Goal: Task Accomplishment & Management: Use online tool/utility

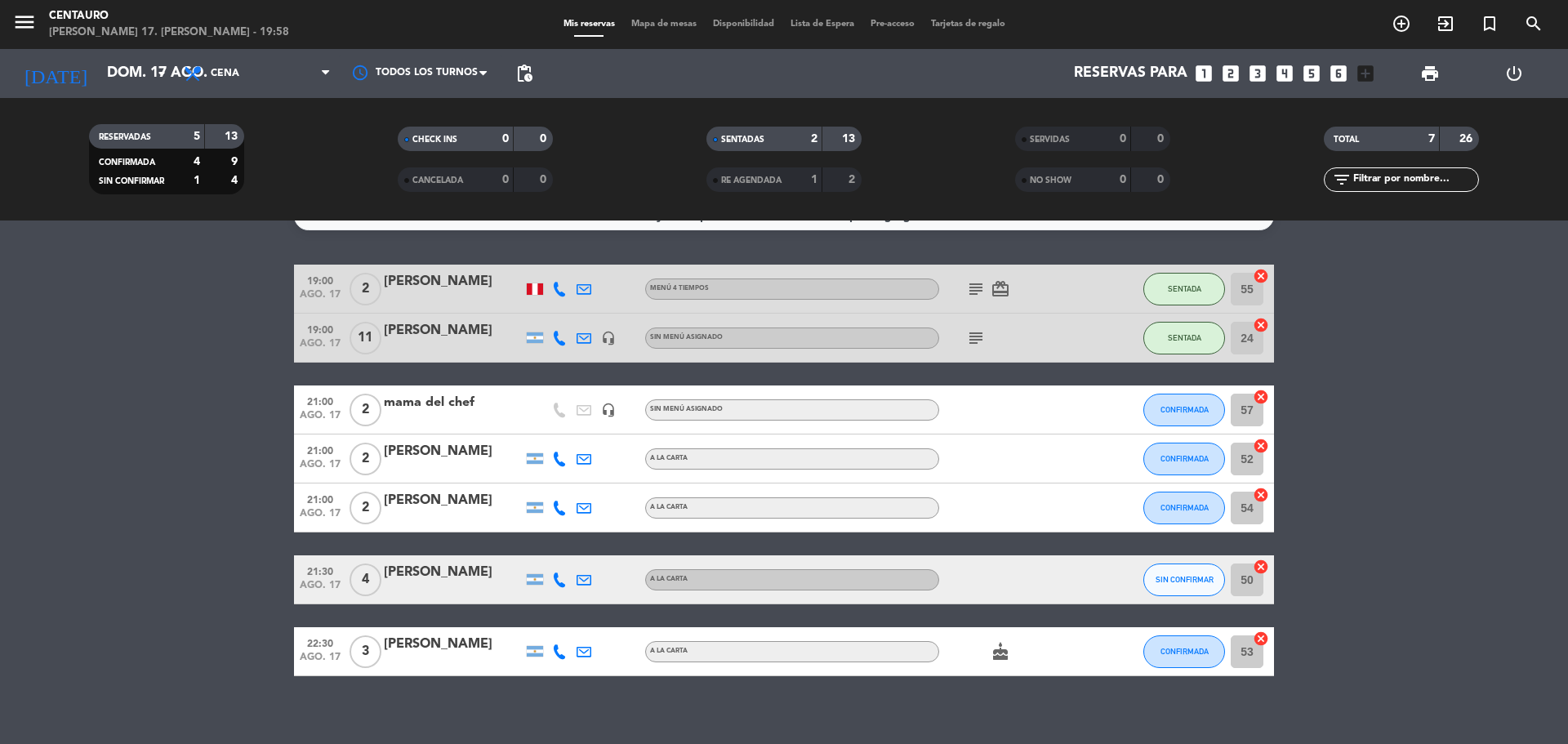
scroll to position [45, 0]
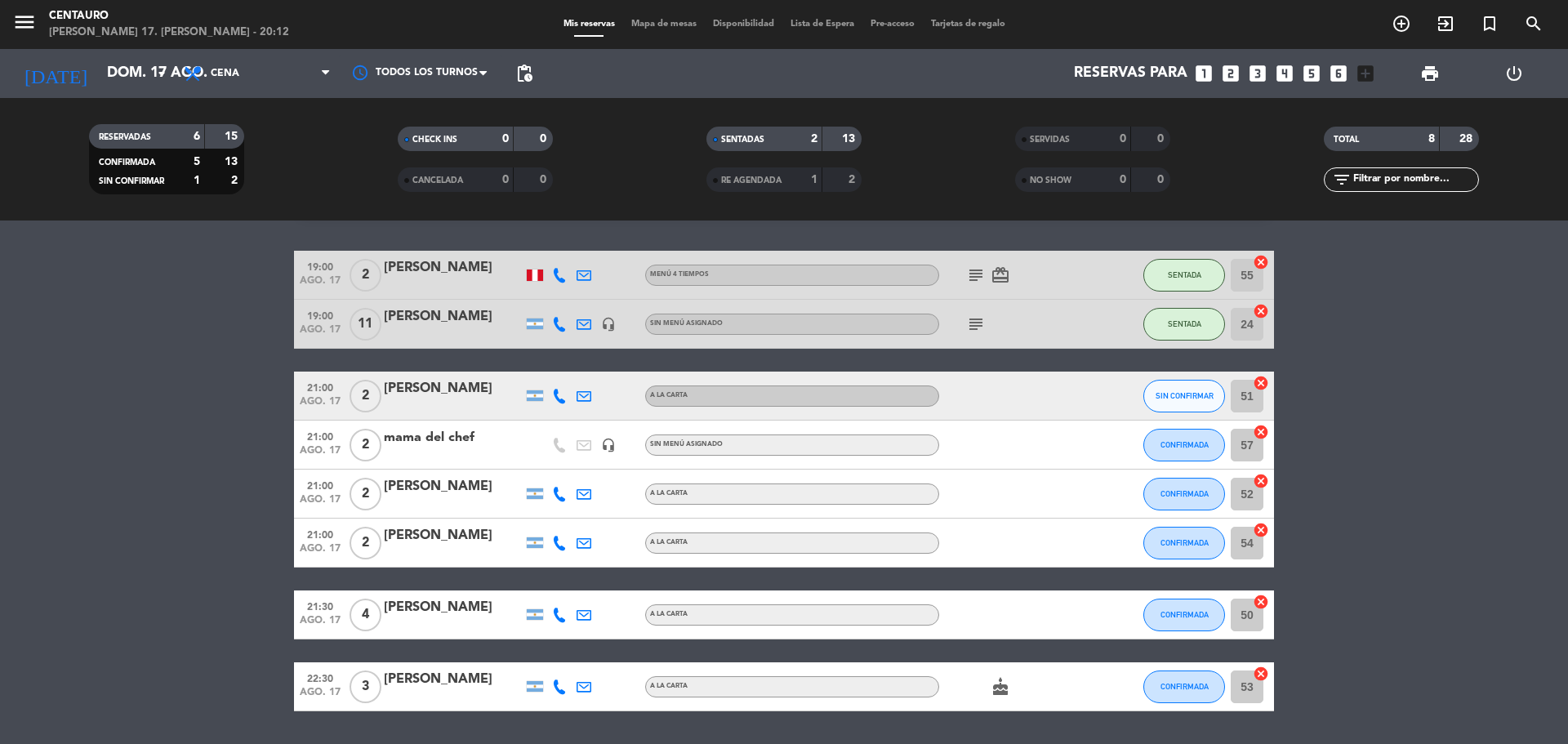
click at [686, 22] on span "Mapa de mesas" at bounding box center [663, 24] width 81 height 9
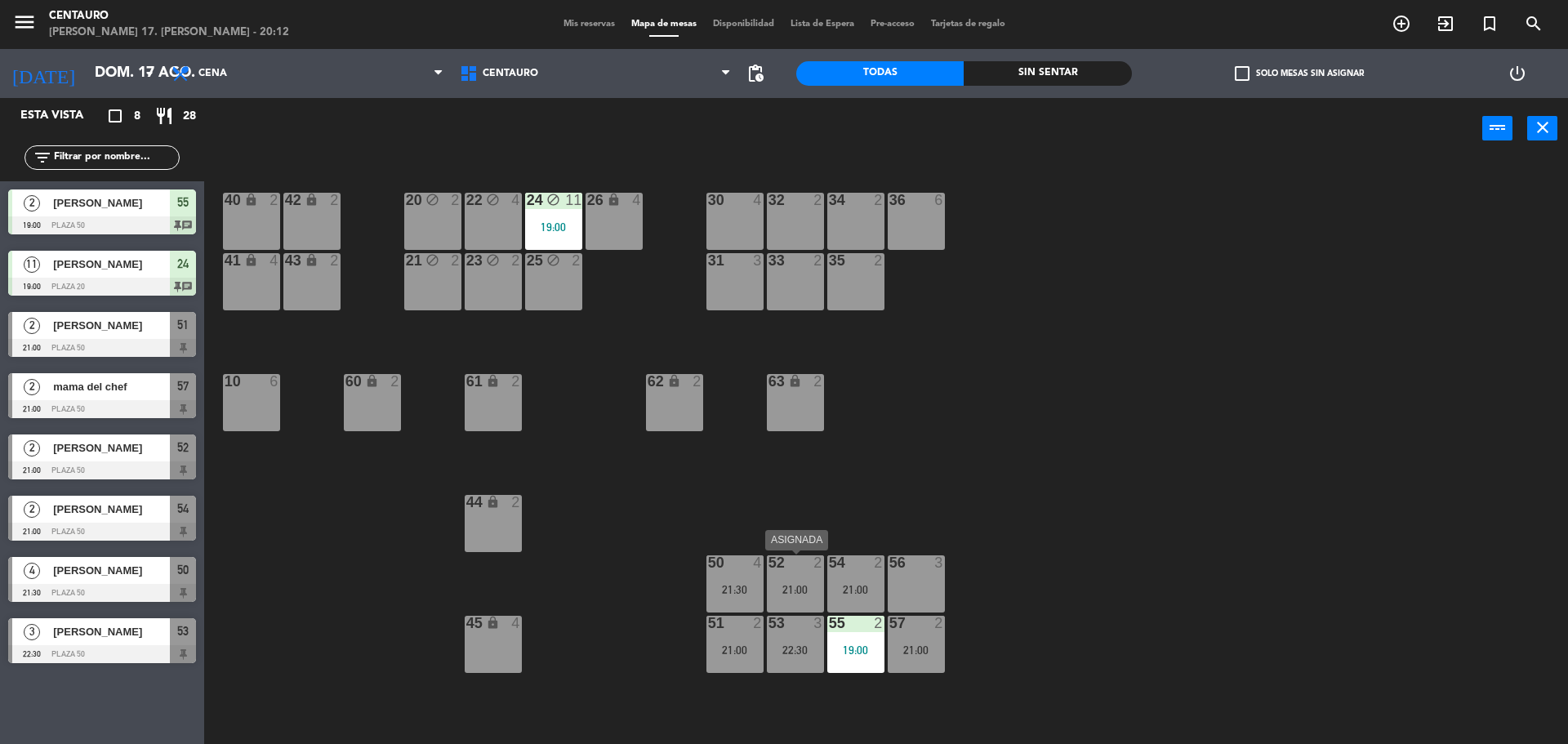
click at [793, 579] on div "52 2 21:00" at bounding box center [795, 584] width 57 height 57
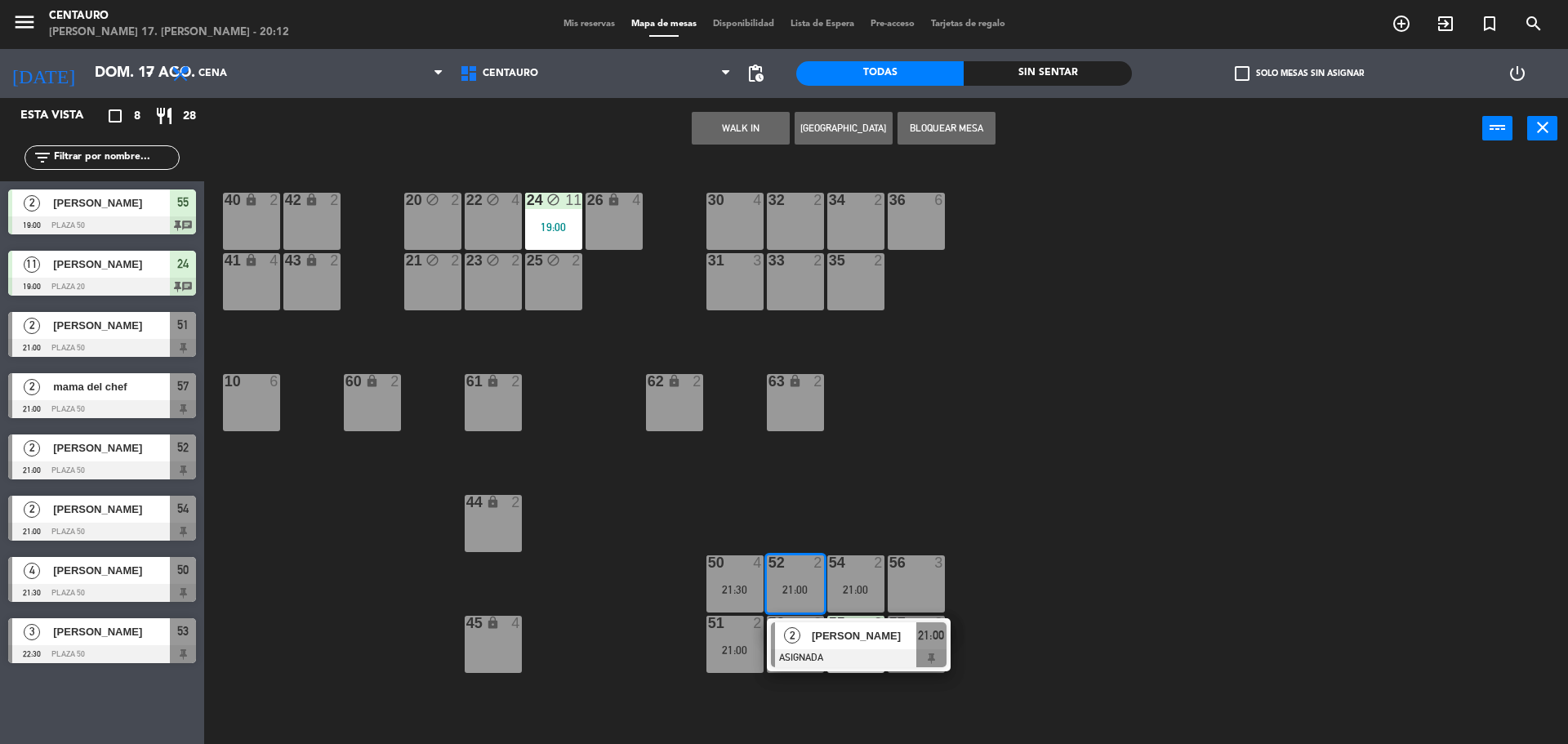
click at [763, 112] on button "WALK IN" at bounding box center [740, 128] width 98 height 33
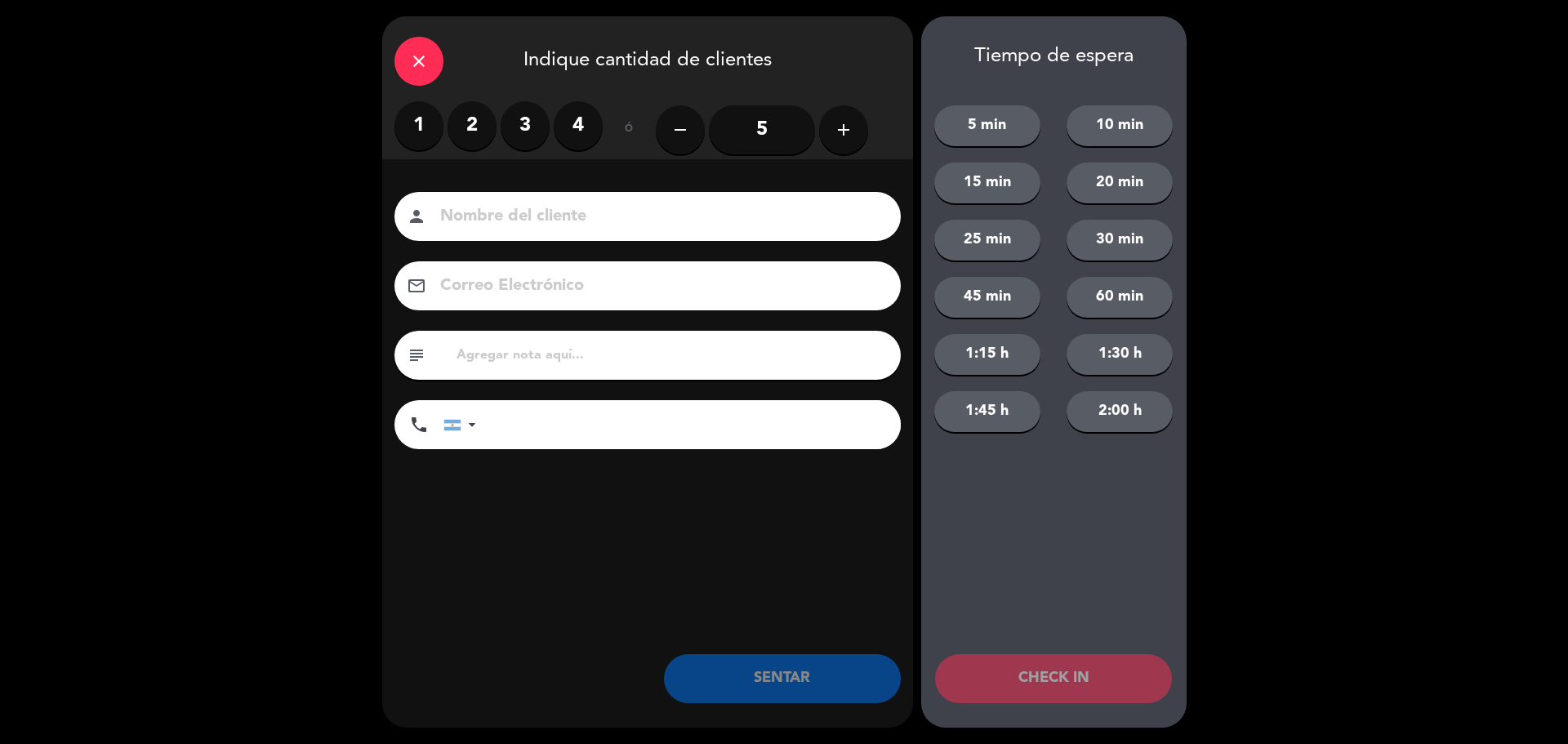
click at [432, 125] on label "1" at bounding box center [419, 125] width 49 height 49
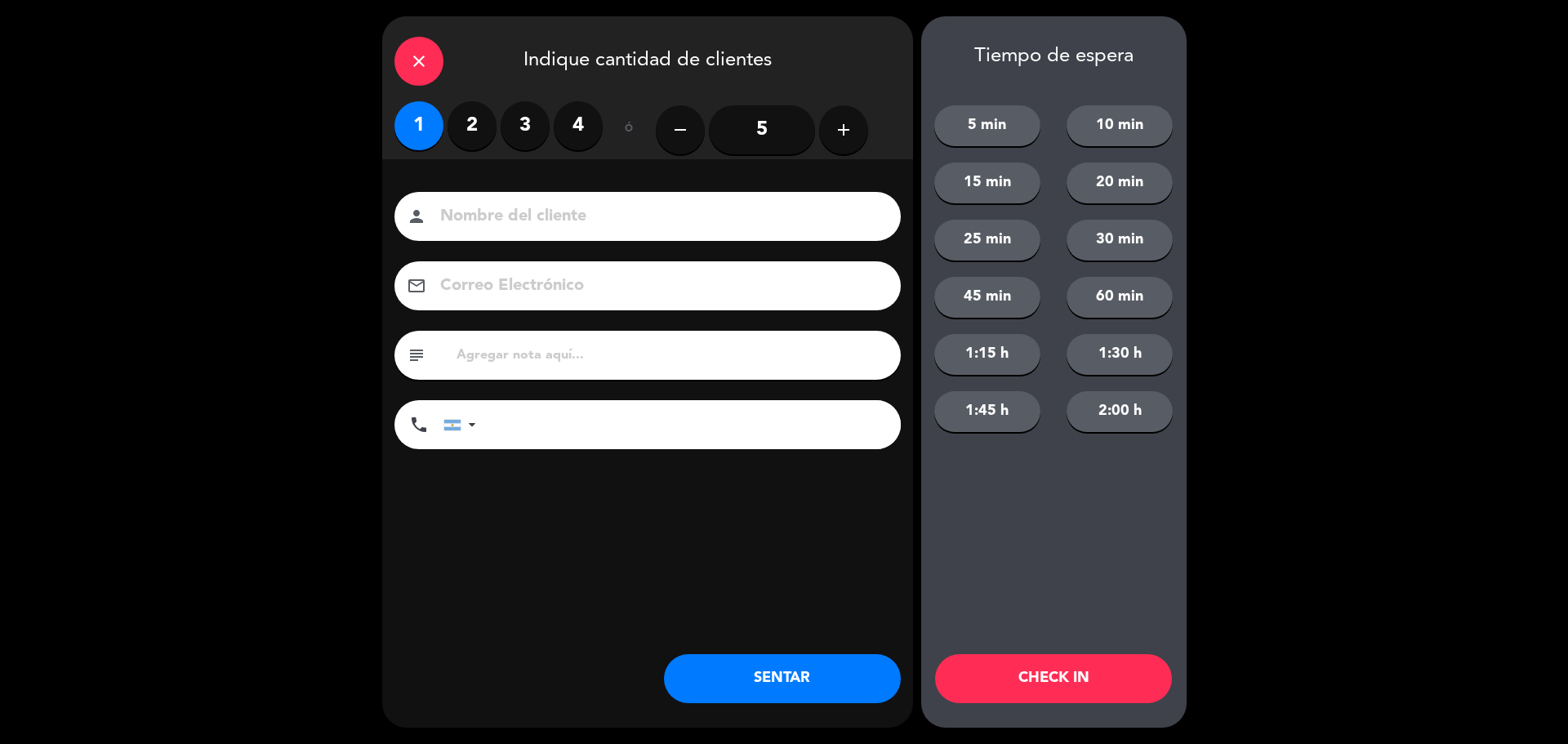
click at [484, 205] on input at bounding box center [658, 217] width 441 height 28
type input "[PERSON_NAME]"
click at [472, 455] on div "Nombre del cliente person [PERSON_NAME] Correo Electrónico email subject phone …" at bounding box center [648, 348] width 531 height 377
click at [455, 433] on div at bounding box center [463, 425] width 38 height 47
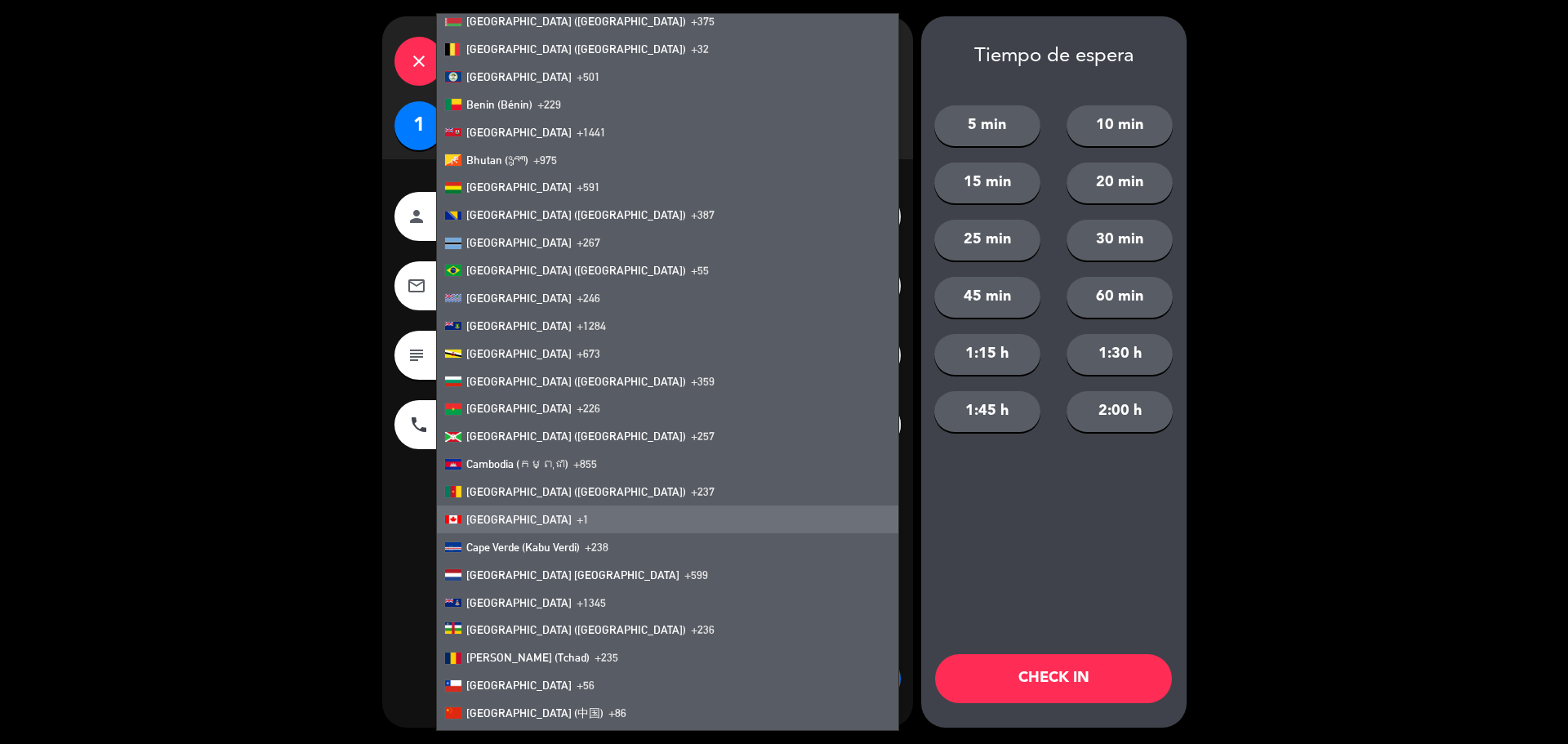
scroll to position [817, 0]
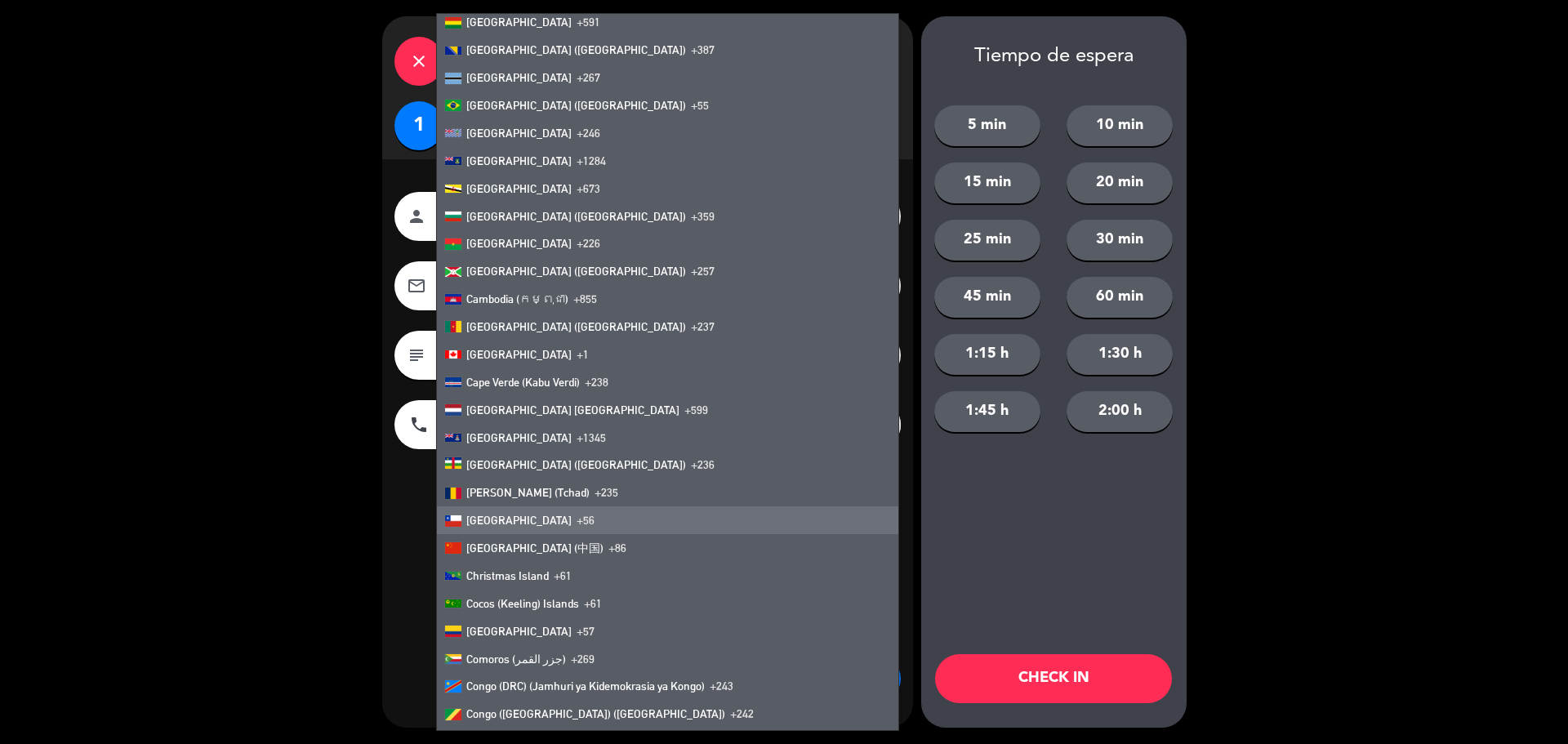
click at [577, 514] on span "+56" at bounding box center [585, 520] width 18 height 13
type input "+56"
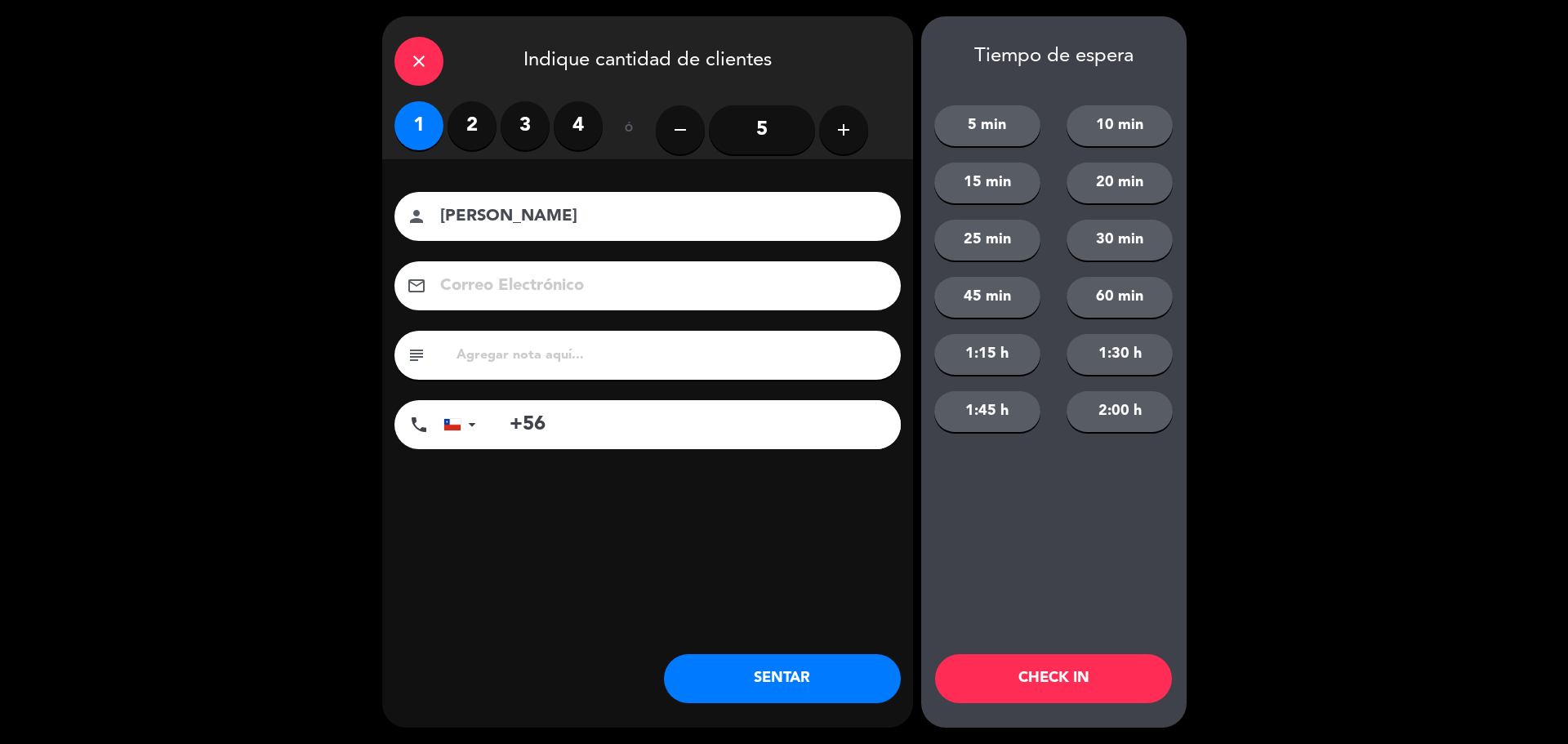
click at [670, 524] on div "Nombre del cliente person [PERSON_NAME] Correo Electrónico email subject phone …" at bounding box center [648, 348] width 531 height 377
click at [770, 683] on button "SENTAR" at bounding box center [782, 678] width 237 height 49
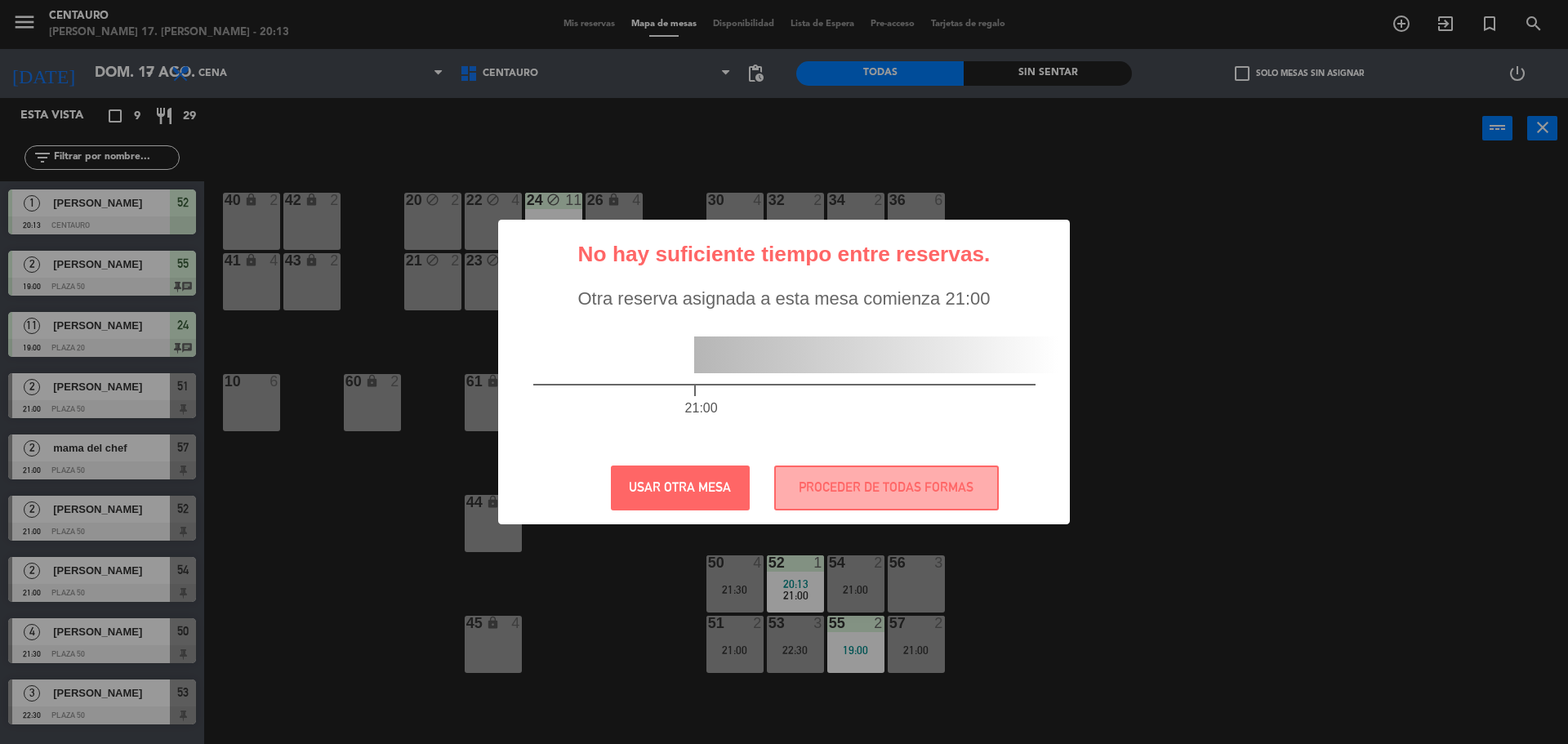
click at [645, 604] on div "? ! i No hay suficiente tiempo entre reservas. × Otra reserva asignada a esta m…" at bounding box center [784, 372] width 1568 height 744
click at [904, 576] on div "? ! i No hay suficiente tiempo entre reservas. × Otra reserva asignada a esta m…" at bounding box center [784, 372] width 1568 height 744
click at [671, 471] on button "USAR OTRA MESA" at bounding box center [680, 488] width 139 height 45
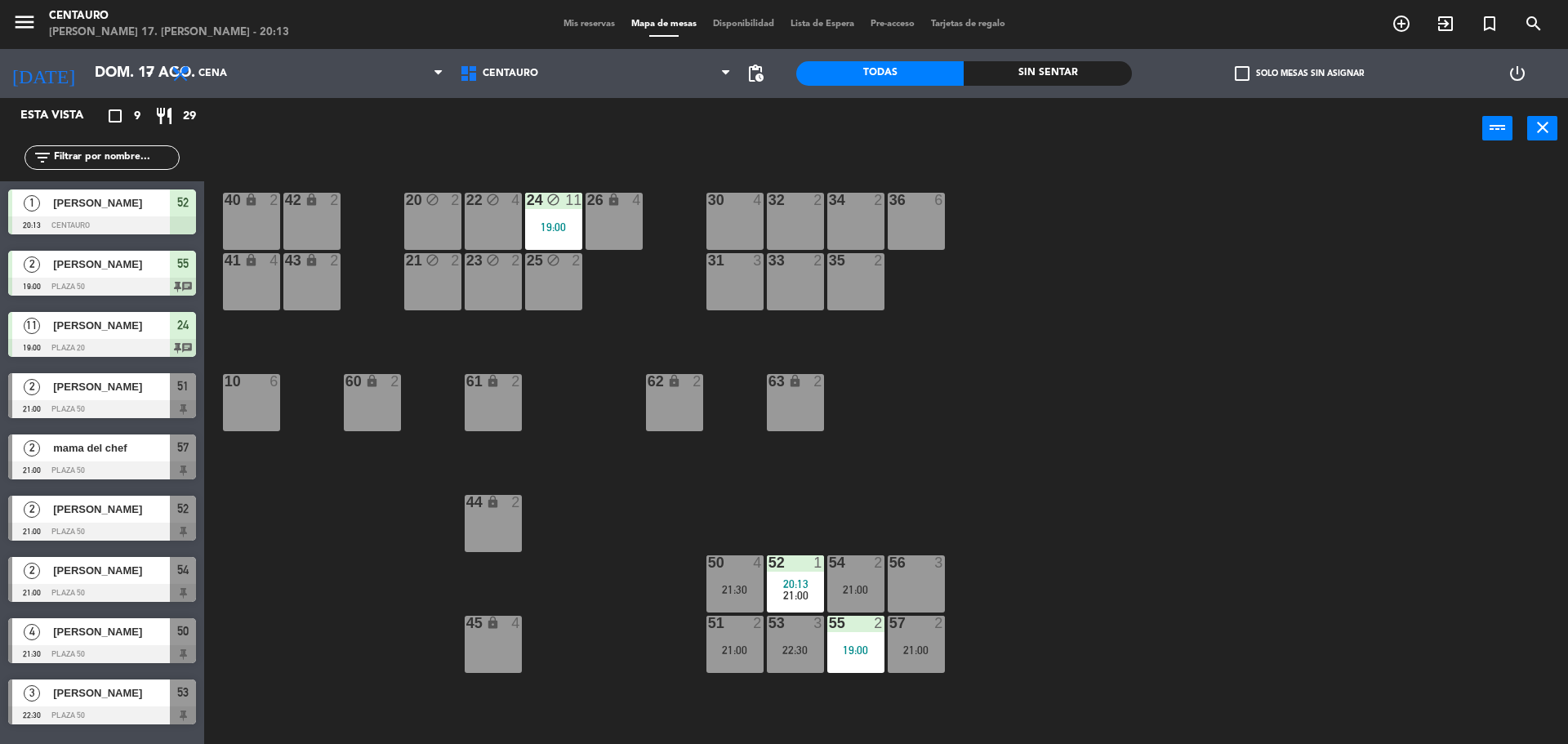
click at [915, 584] on div "56 3" at bounding box center [916, 584] width 57 height 57
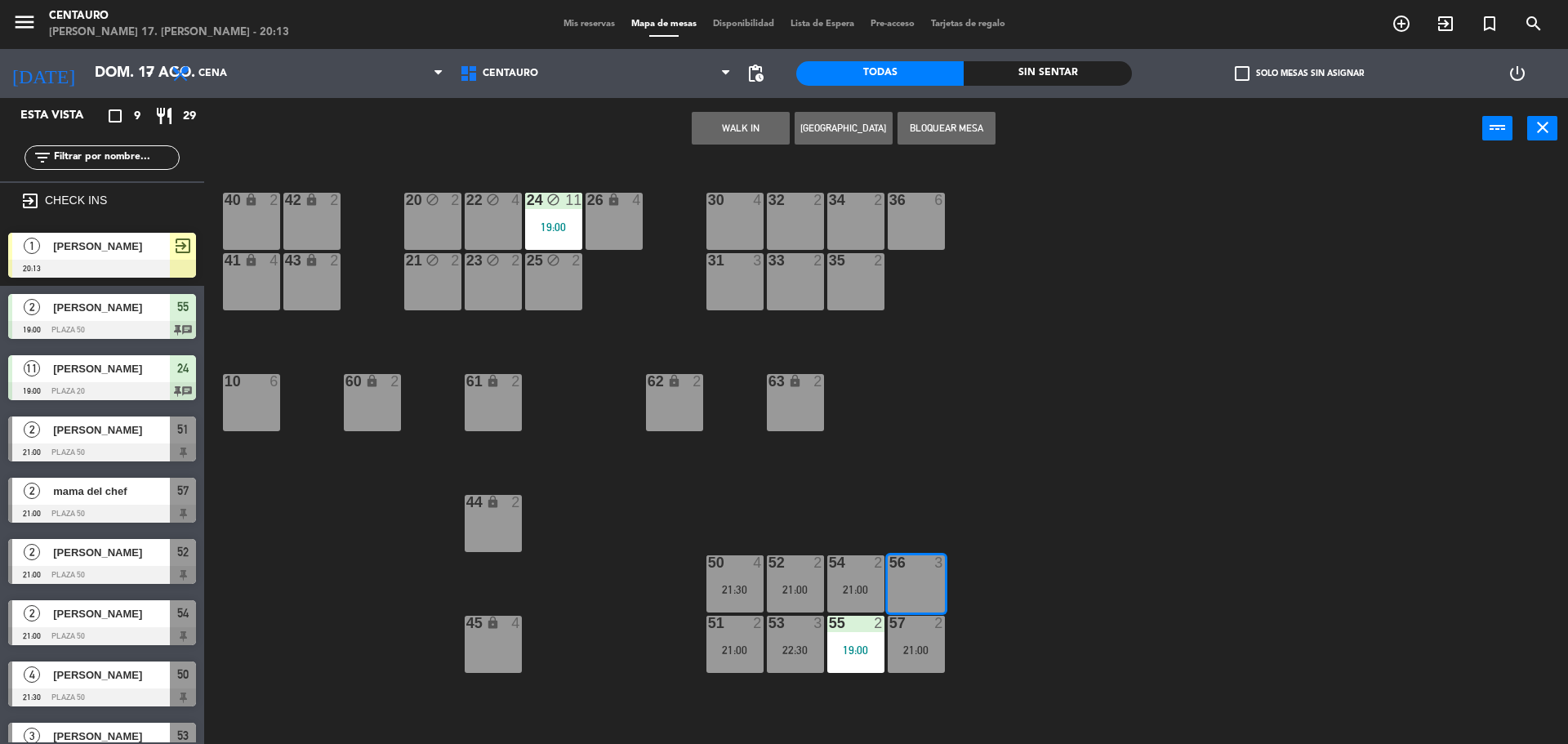
click at [1004, 546] on div "20 block 2 22 block 4 24 block 11 19:00 26 lock 4 40 lock 2 42 lock 2 30 4 34 2…" at bounding box center [894, 455] width 1349 height 585
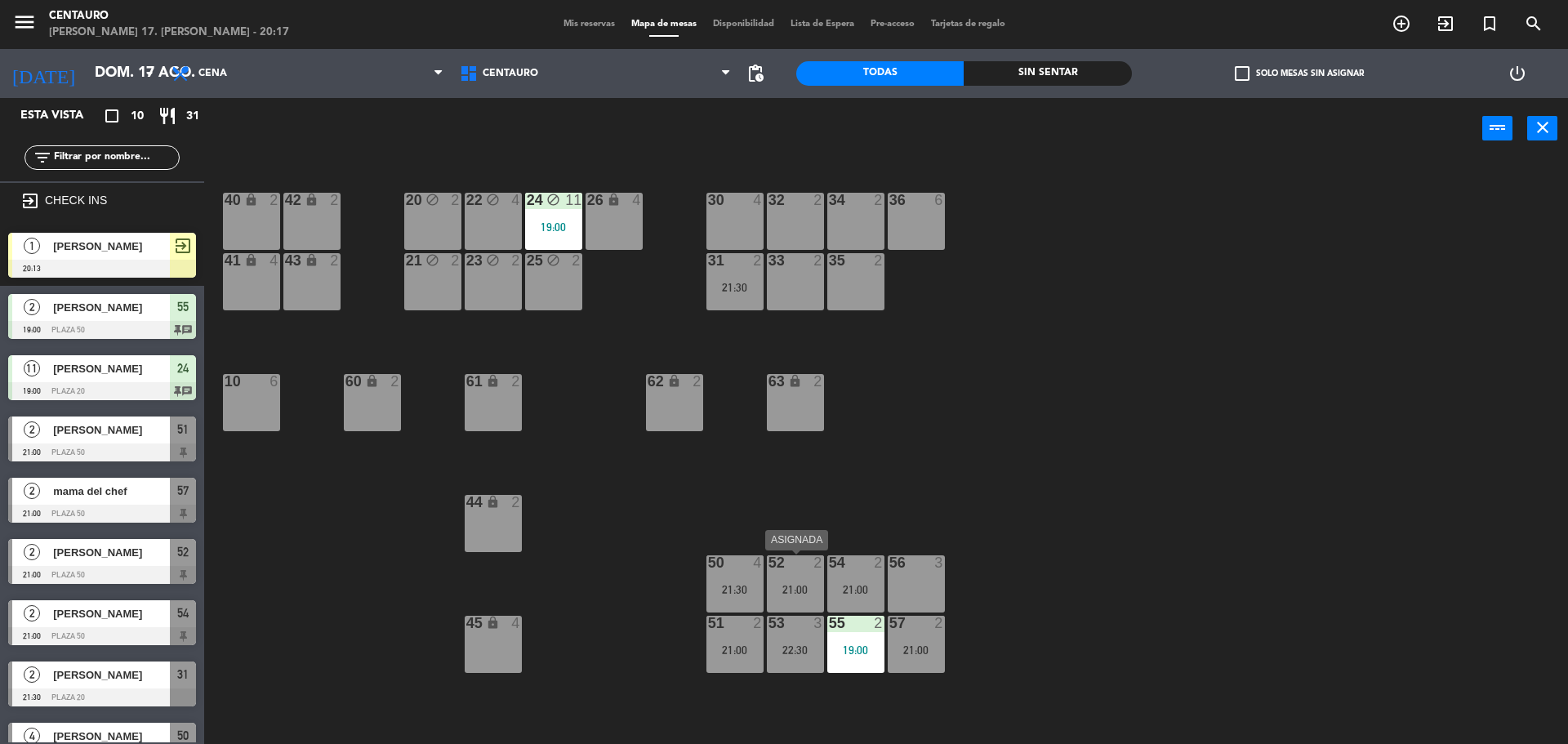
click at [796, 575] on div "52 2 21:00" at bounding box center [795, 584] width 57 height 57
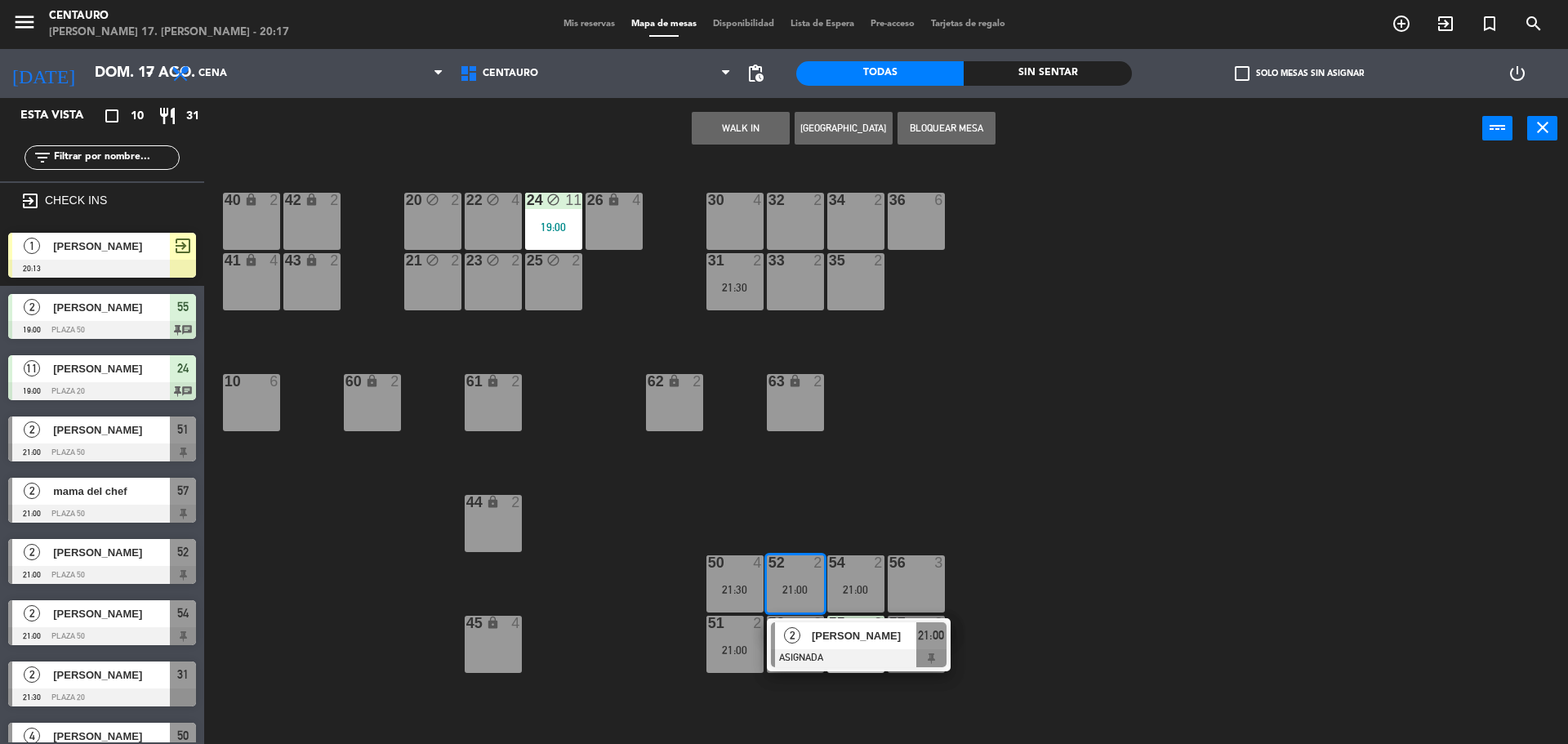
click at [942, 576] on div "56 3" at bounding box center [916, 584] width 57 height 57
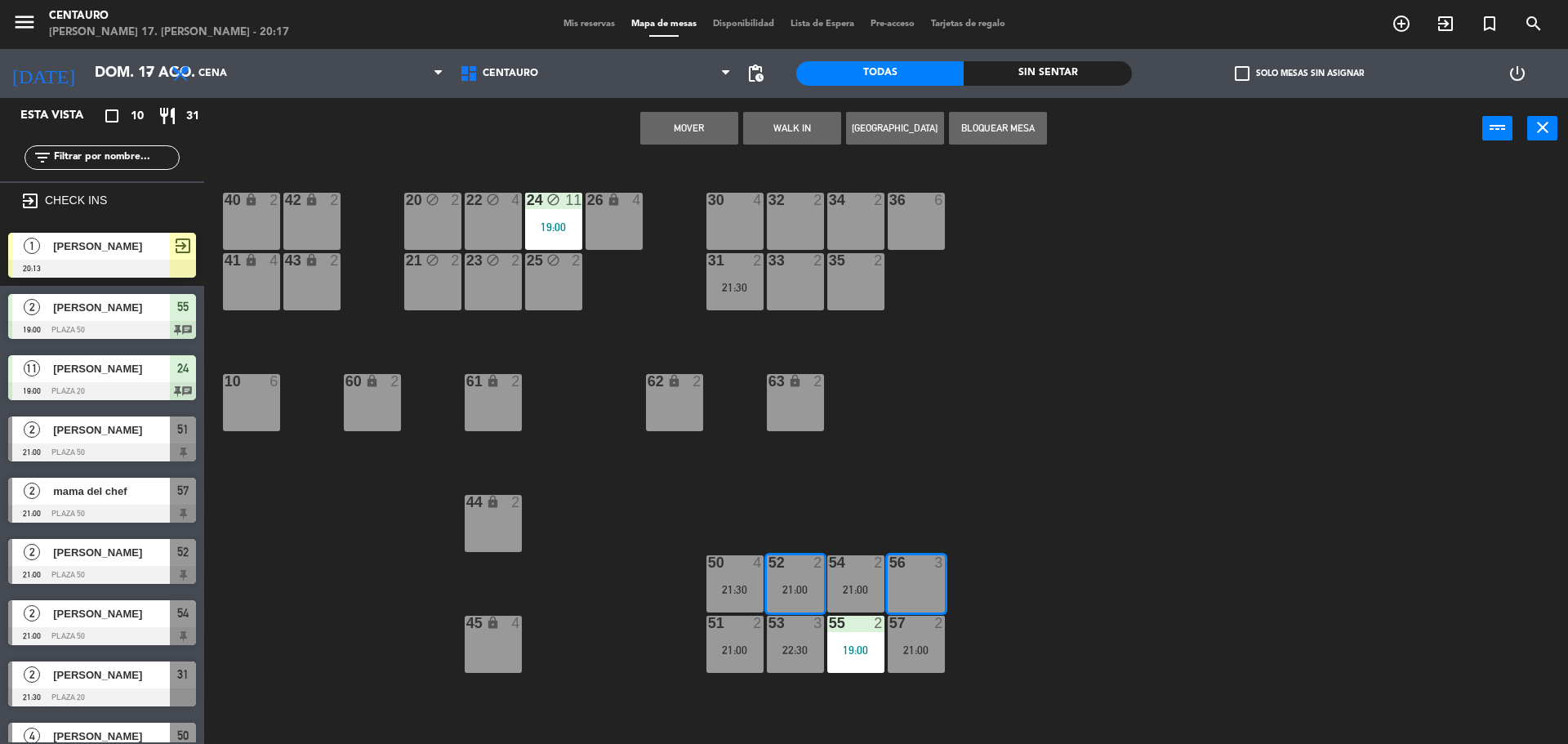
click at [703, 122] on button "Mover" at bounding box center [689, 128] width 98 height 33
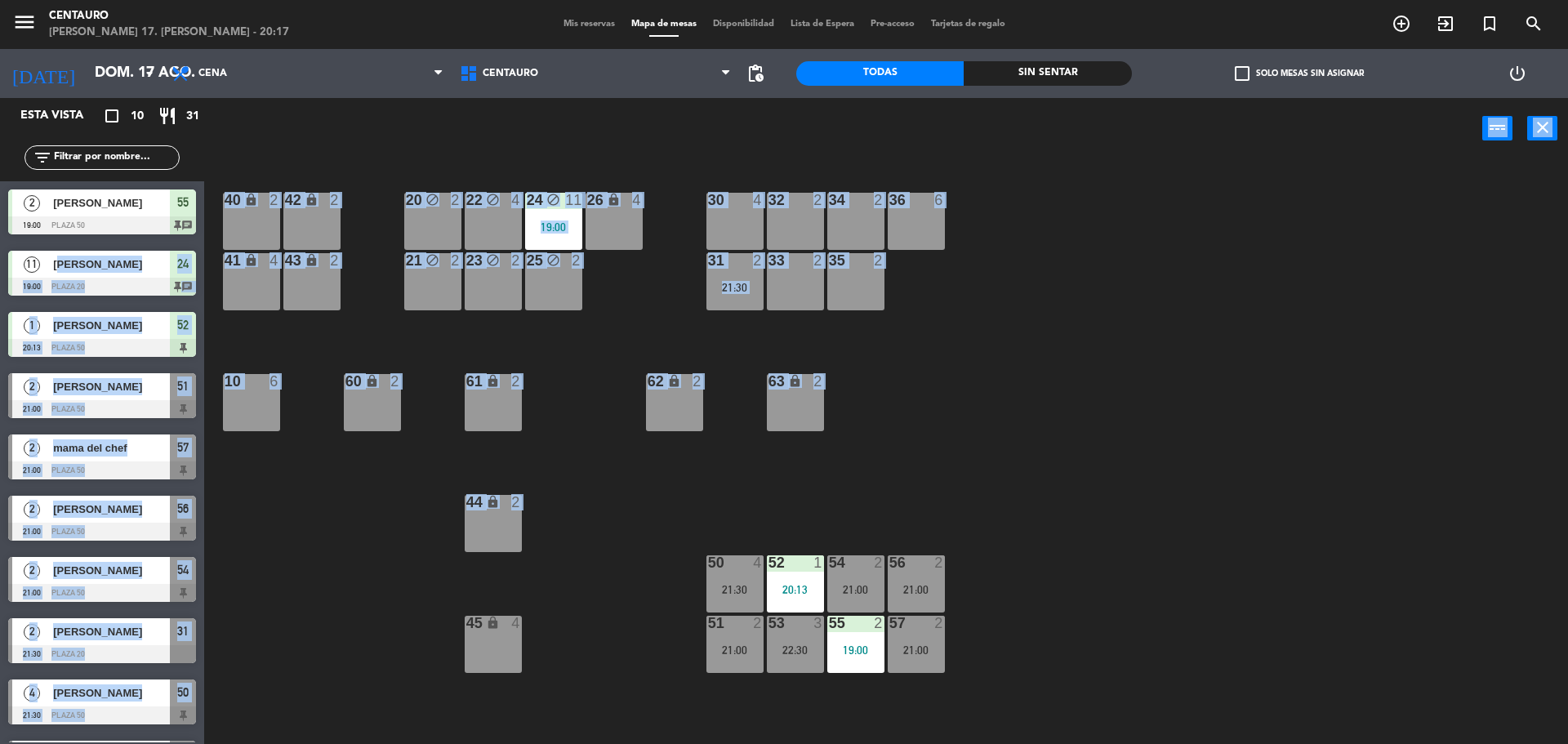
drag, startPoint x: 93, startPoint y: 243, endPoint x: 422, endPoint y: 572, distance: 465.3
drag, startPoint x: 425, startPoint y: 575, endPoint x: 443, endPoint y: 562, distance: 22.2
click at [425, 575] on div "20 block 2 22 block 4 24 block 11 19:00 26 lock 4 40 lock 2 42 lock 2 30 4 34 2…" at bounding box center [894, 455] width 1349 height 585
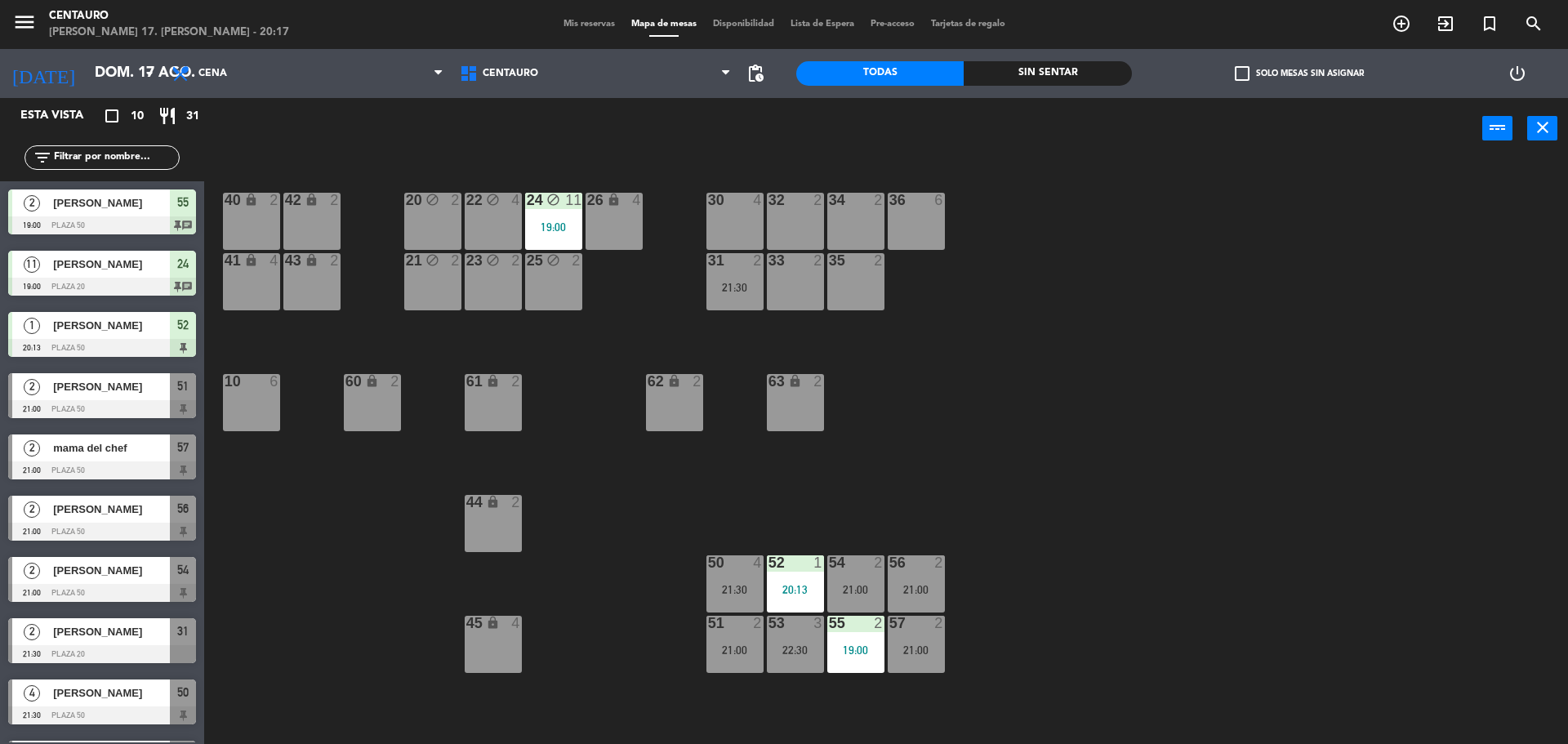
click at [993, 475] on div "20 block 2 22 block 4 24 block 11 19:00 26 lock 4 40 lock 2 42 lock 2 30 4 34 2…" at bounding box center [894, 455] width 1349 height 585
click at [553, 188] on div "20 block 2 22 block 4 24 block 11 19:00 26 lock 4 40 lock 2 42 lock 2 30 4 34 2…" at bounding box center [894, 455] width 1349 height 585
click at [573, 236] on div "24 block 11 19:00" at bounding box center [554, 221] width 57 height 57
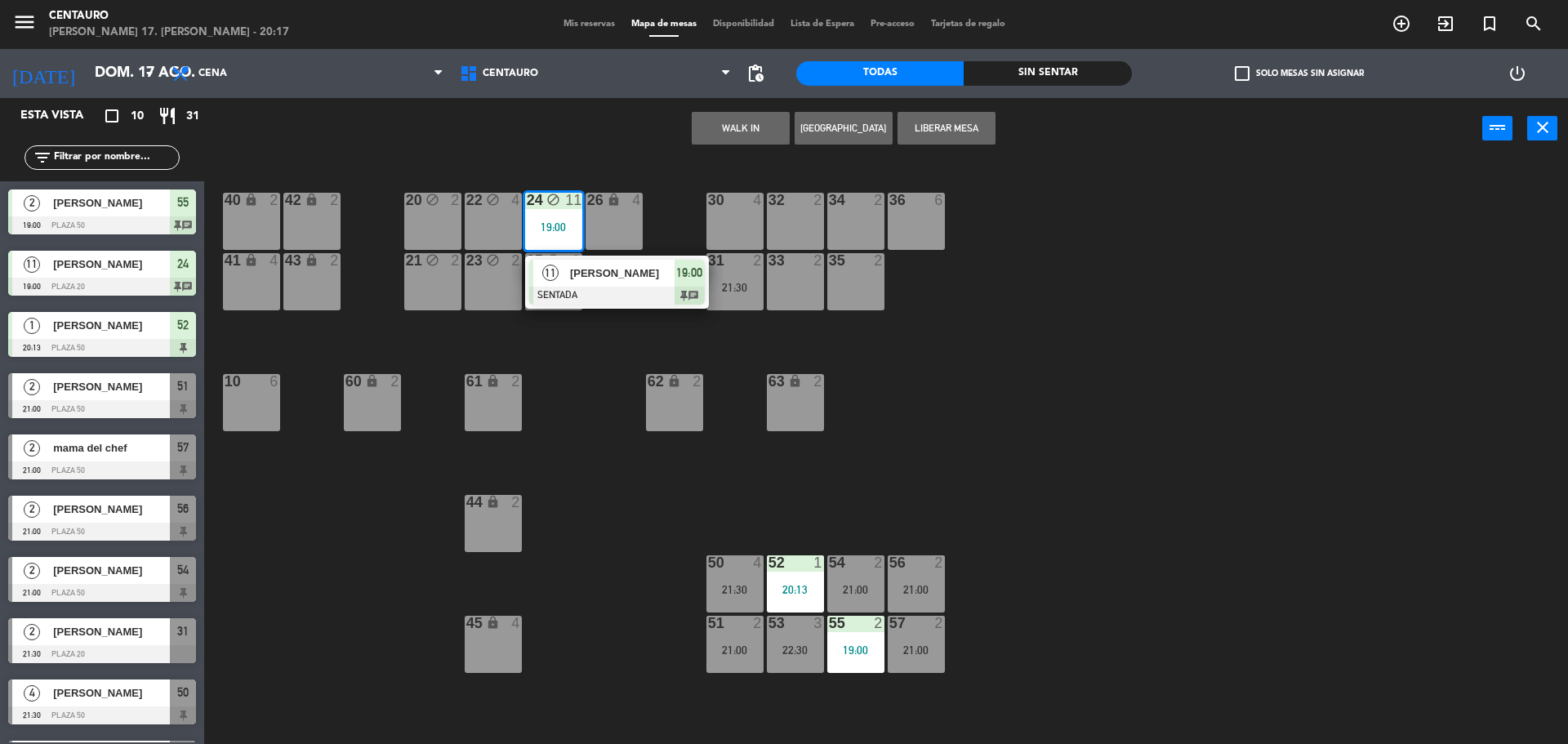
drag, startPoint x: 617, startPoint y: 286, endPoint x: 656, endPoint y: 291, distance: 39.3
click at [617, 285] on div "11 [PERSON_NAME] SENTADA 19:00 chat" at bounding box center [616, 283] width 208 height 53
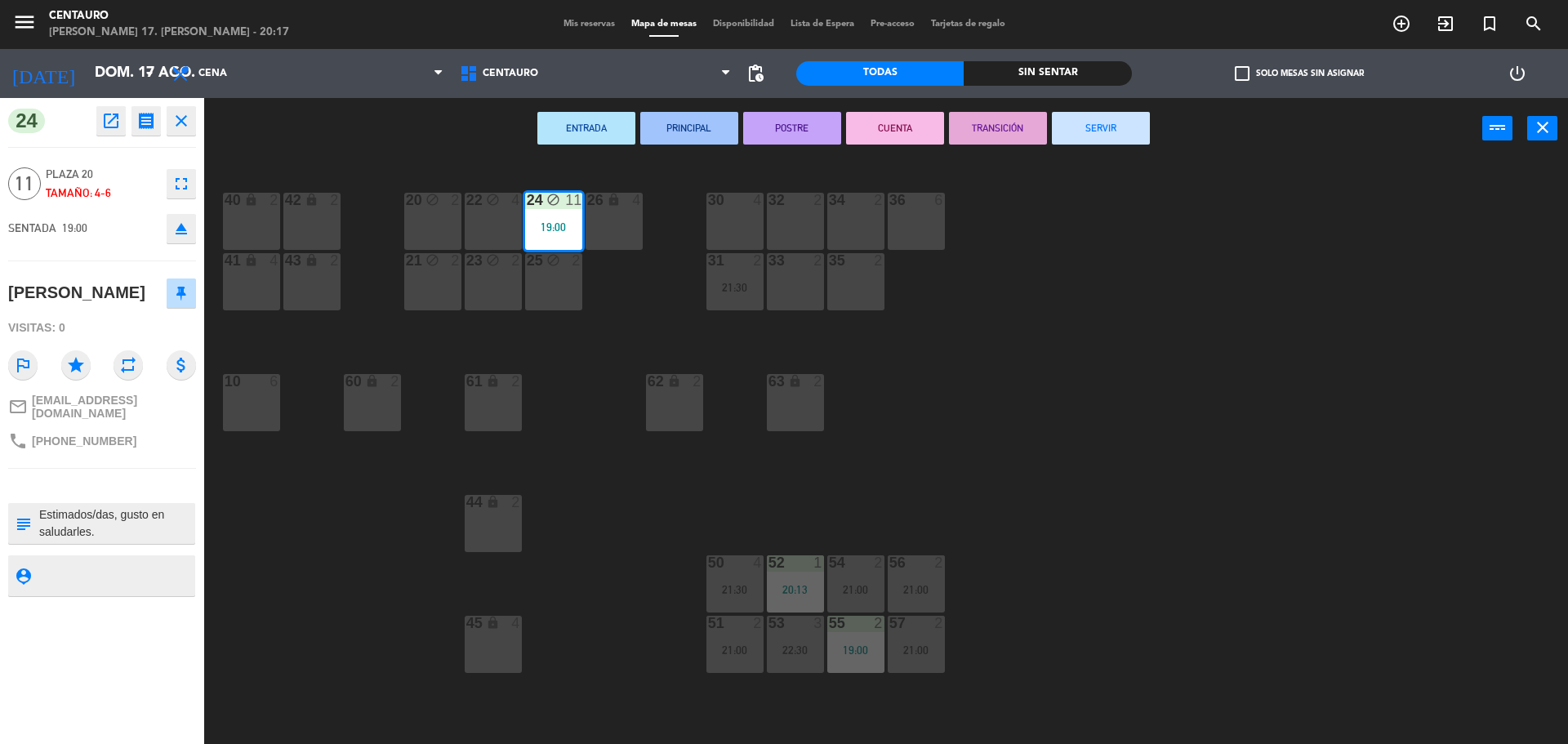
click at [1082, 120] on button "SERVIR" at bounding box center [1101, 128] width 98 height 33
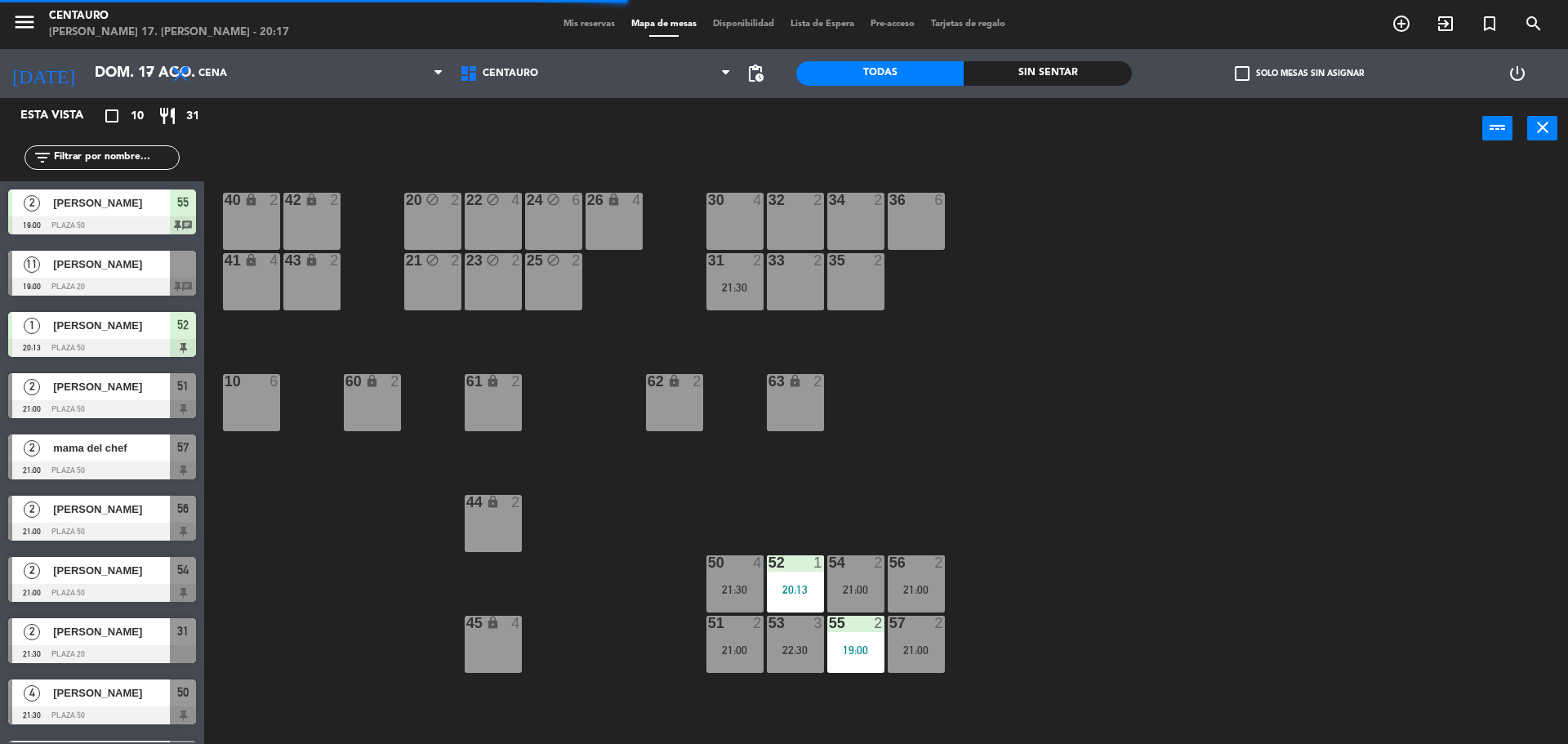
click at [791, 592] on div "20:13" at bounding box center [795, 589] width 57 height 11
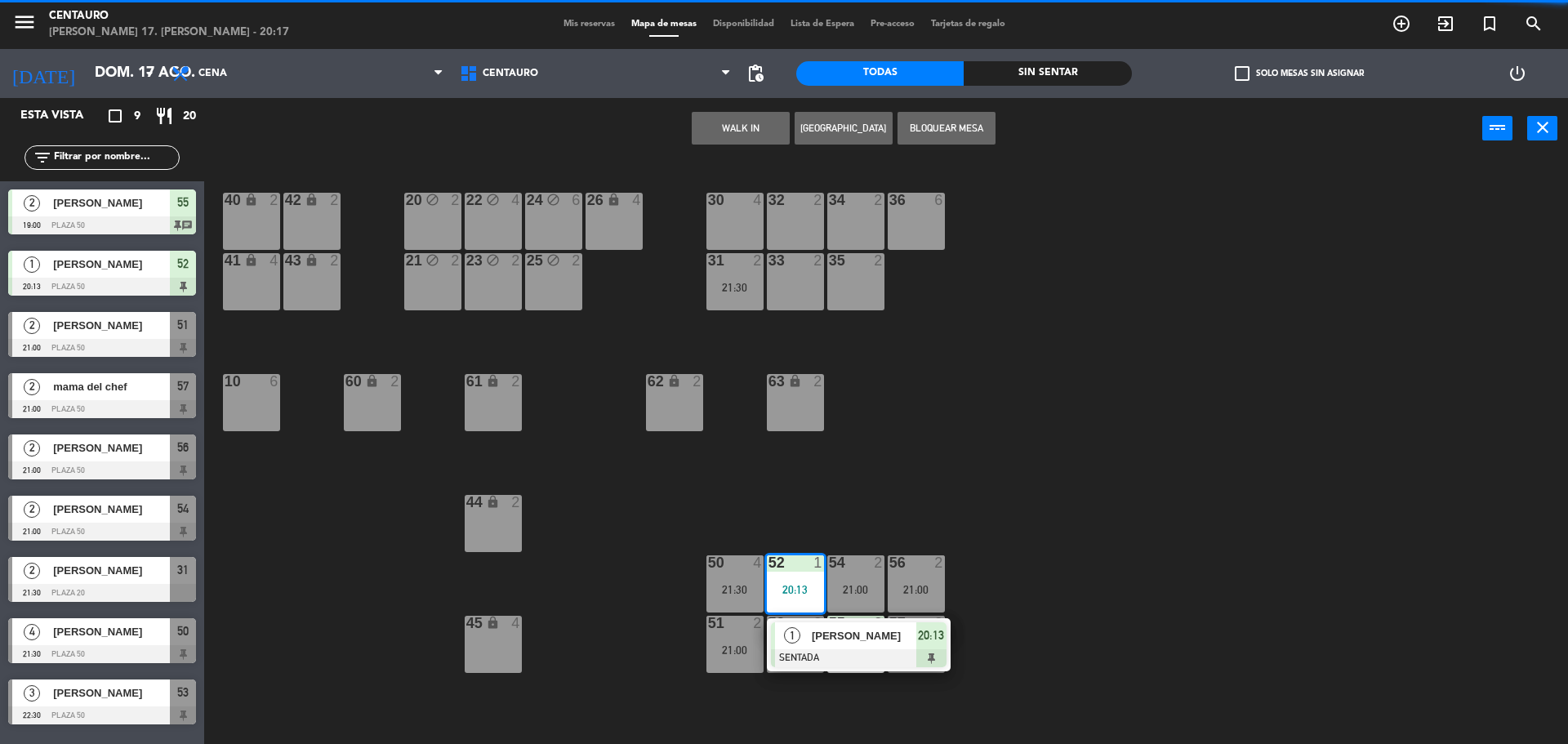
click at [1014, 696] on div "20 block 2 22 block 4 24 block 6 26 lock 4 40 lock 2 42 lock 2 30 4 34 2 32 2 3…" at bounding box center [894, 455] width 1349 height 585
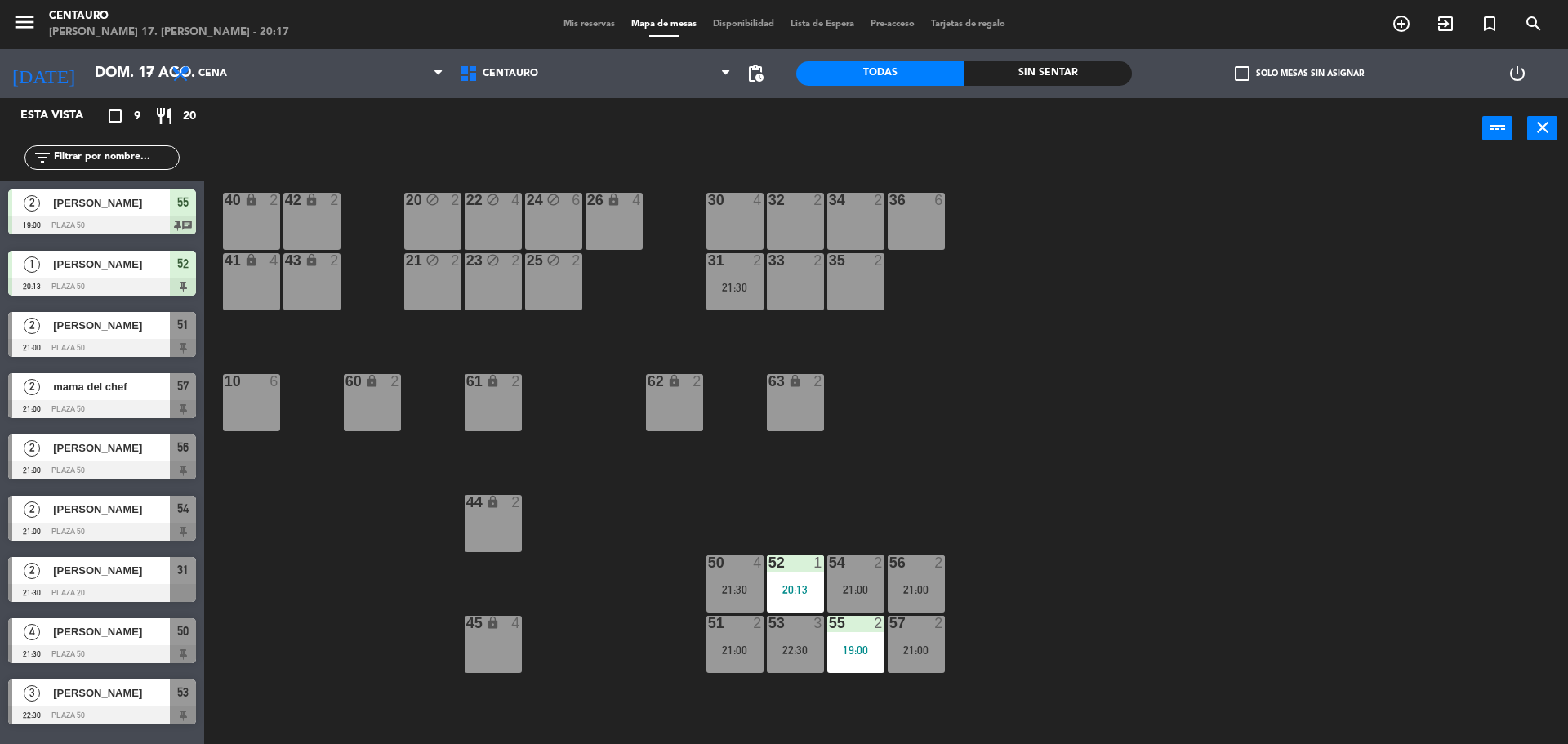
drag, startPoint x: 844, startPoint y: 664, endPoint x: 876, endPoint y: 666, distance: 32.1
click at [845, 664] on div "55 2 19:00" at bounding box center [856, 645] width 57 height 57
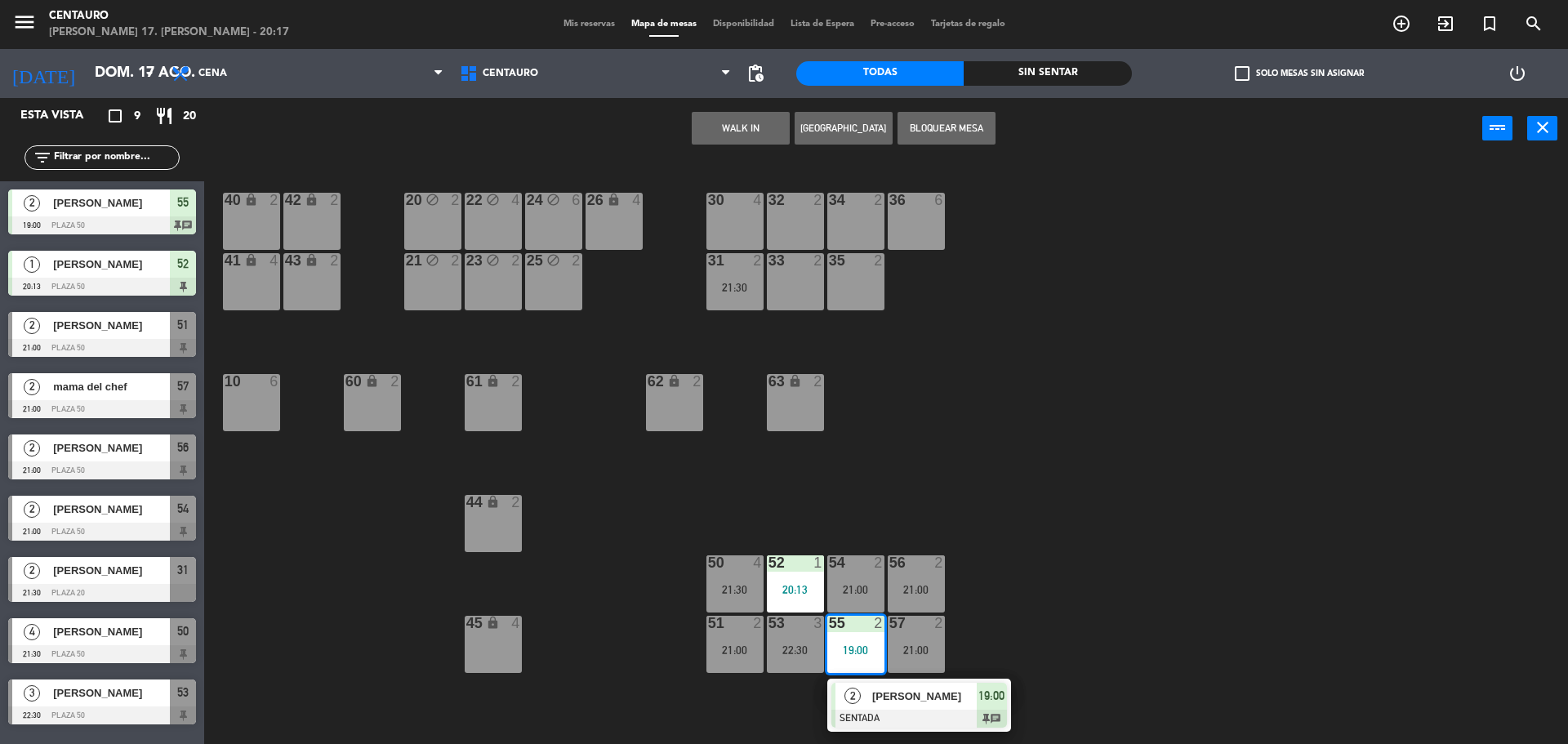
click at [873, 693] on span "[PERSON_NAME]" at bounding box center [924, 697] width 104 height 17
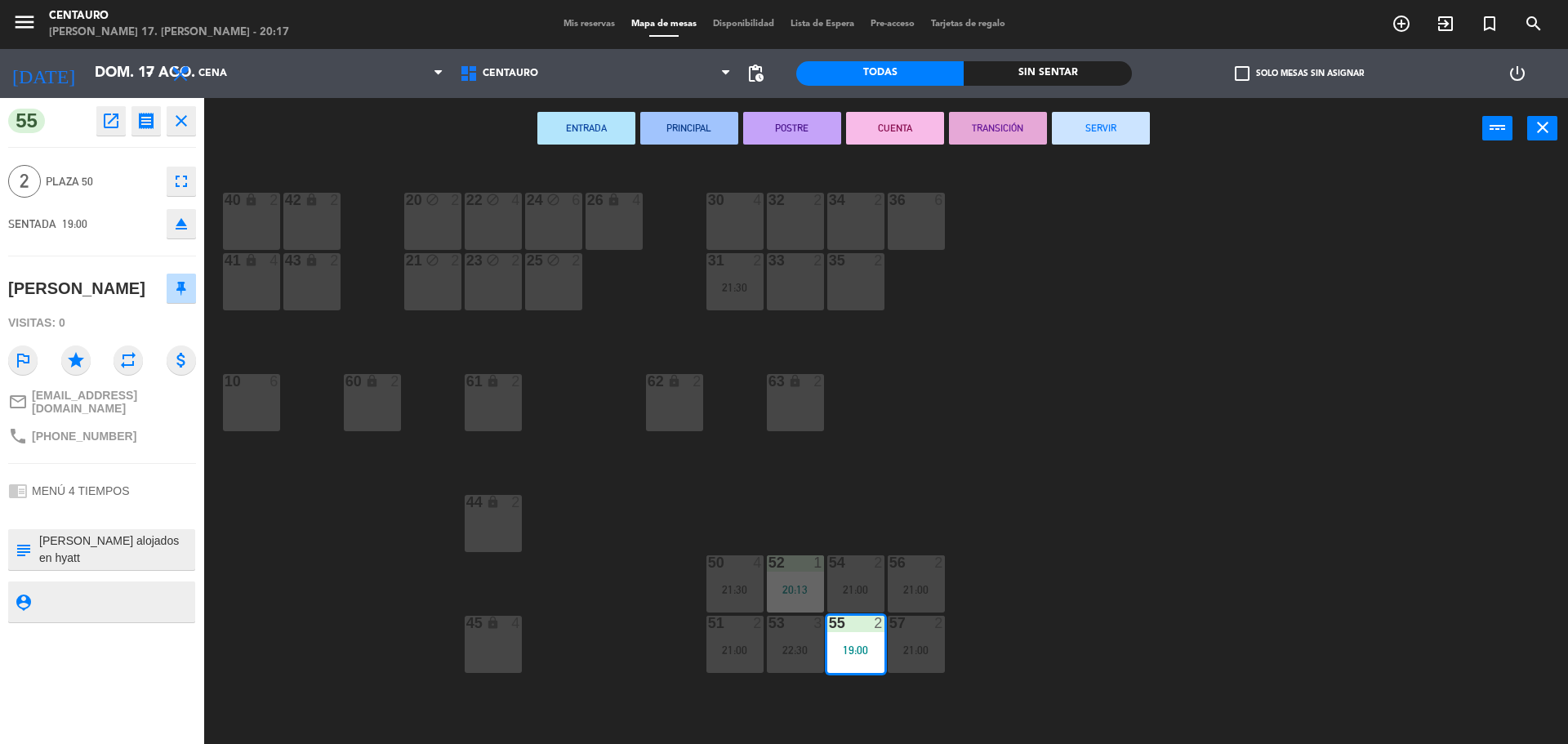
click at [1090, 122] on button "SERVIR" at bounding box center [1101, 128] width 98 height 33
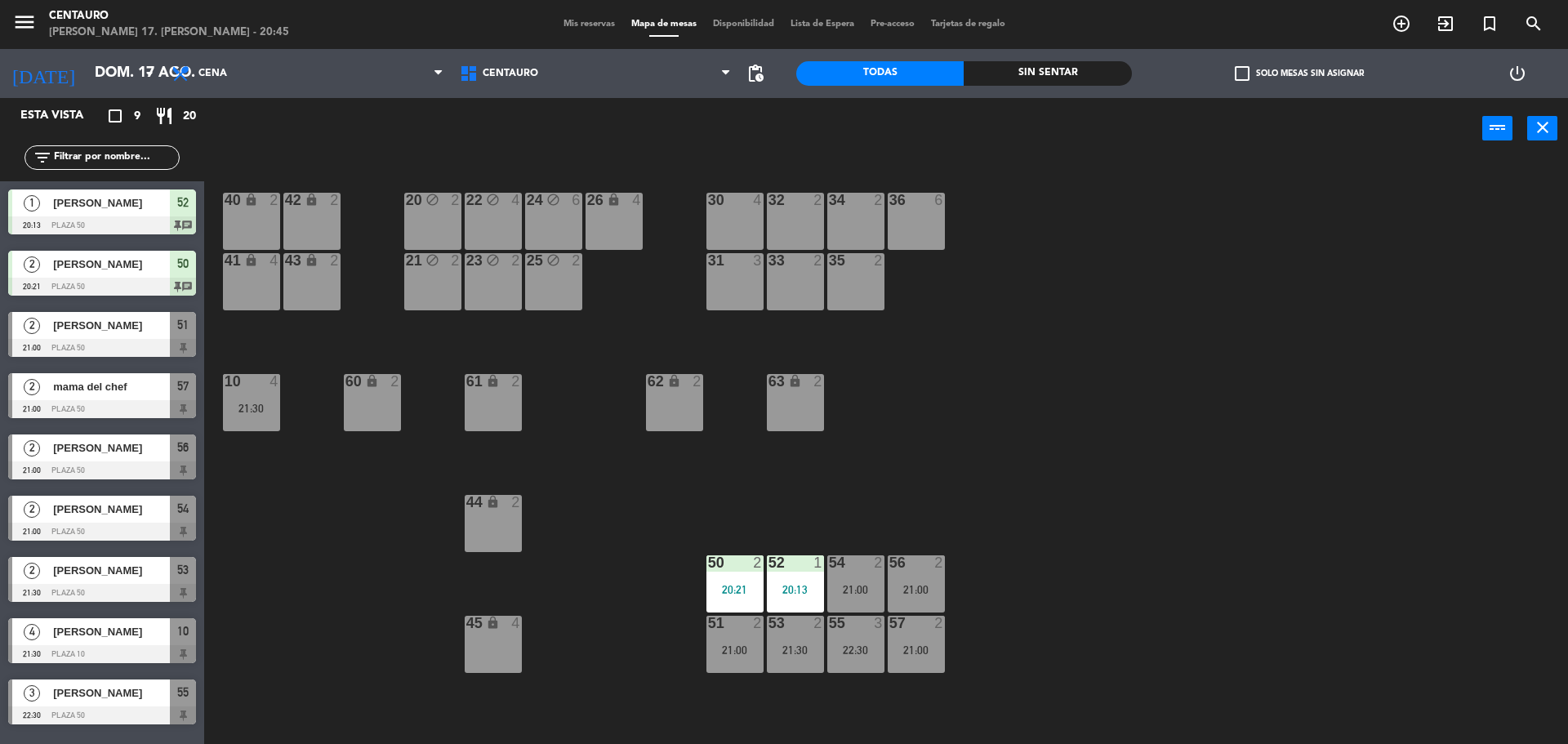
click at [576, 27] on span "Mis reservas" at bounding box center [589, 24] width 68 height 9
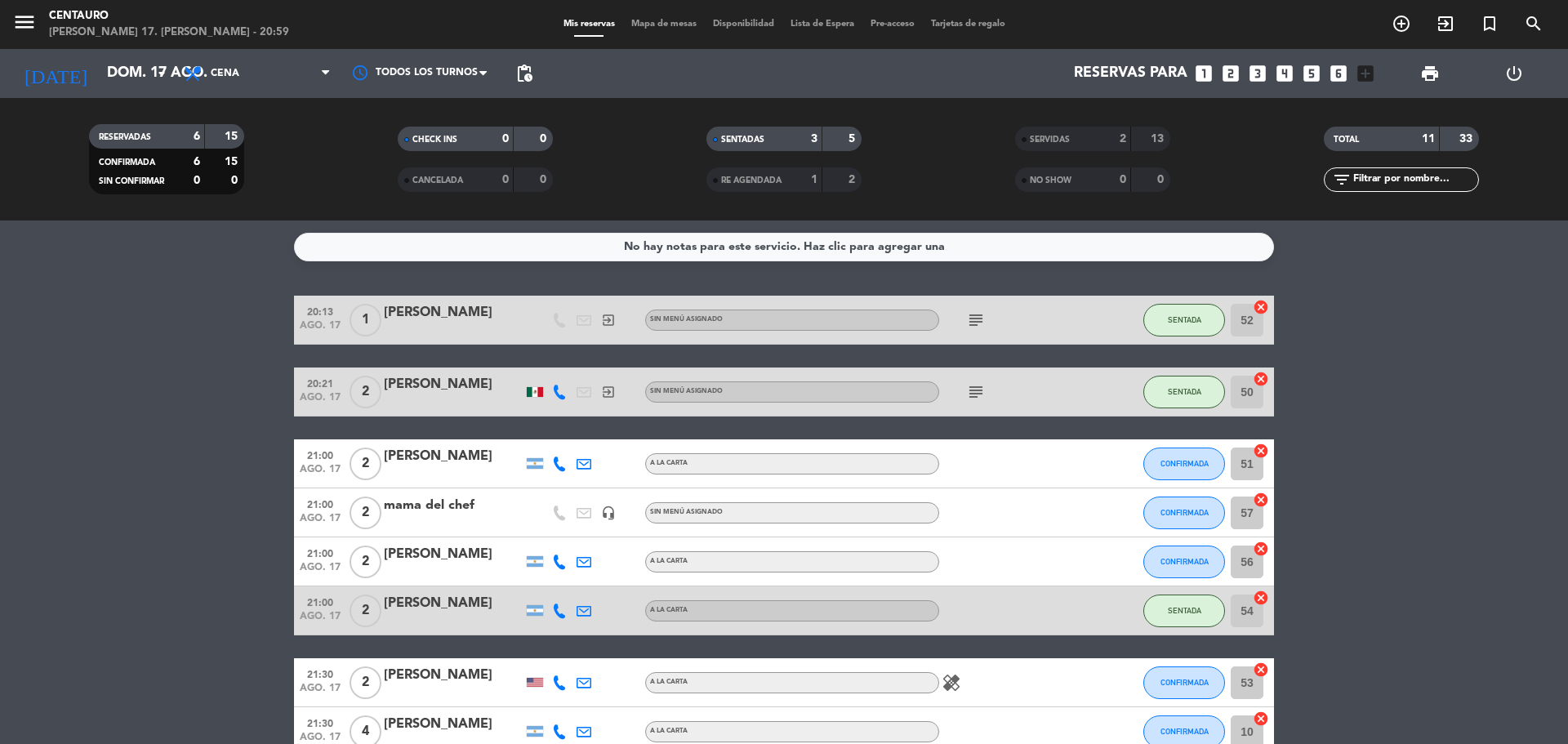
drag, startPoint x: 974, startPoint y: 324, endPoint x: 973, endPoint y: 313, distance: 11.0
click at [973, 313] on icon "subject" at bounding box center [976, 320] width 20 height 20
click at [1014, 321] on div "subject walk in [GEOGRAPHIC_DATA], estaba pasando" at bounding box center [1013, 319] width 147 height 48
click at [977, 399] on icon "subject" at bounding box center [976, 392] width 20 height 20
click at [1025, 394] on div "subject walk in nos encontraon por chat gpt" at bounding box center [1013, 391] width 147 height 48
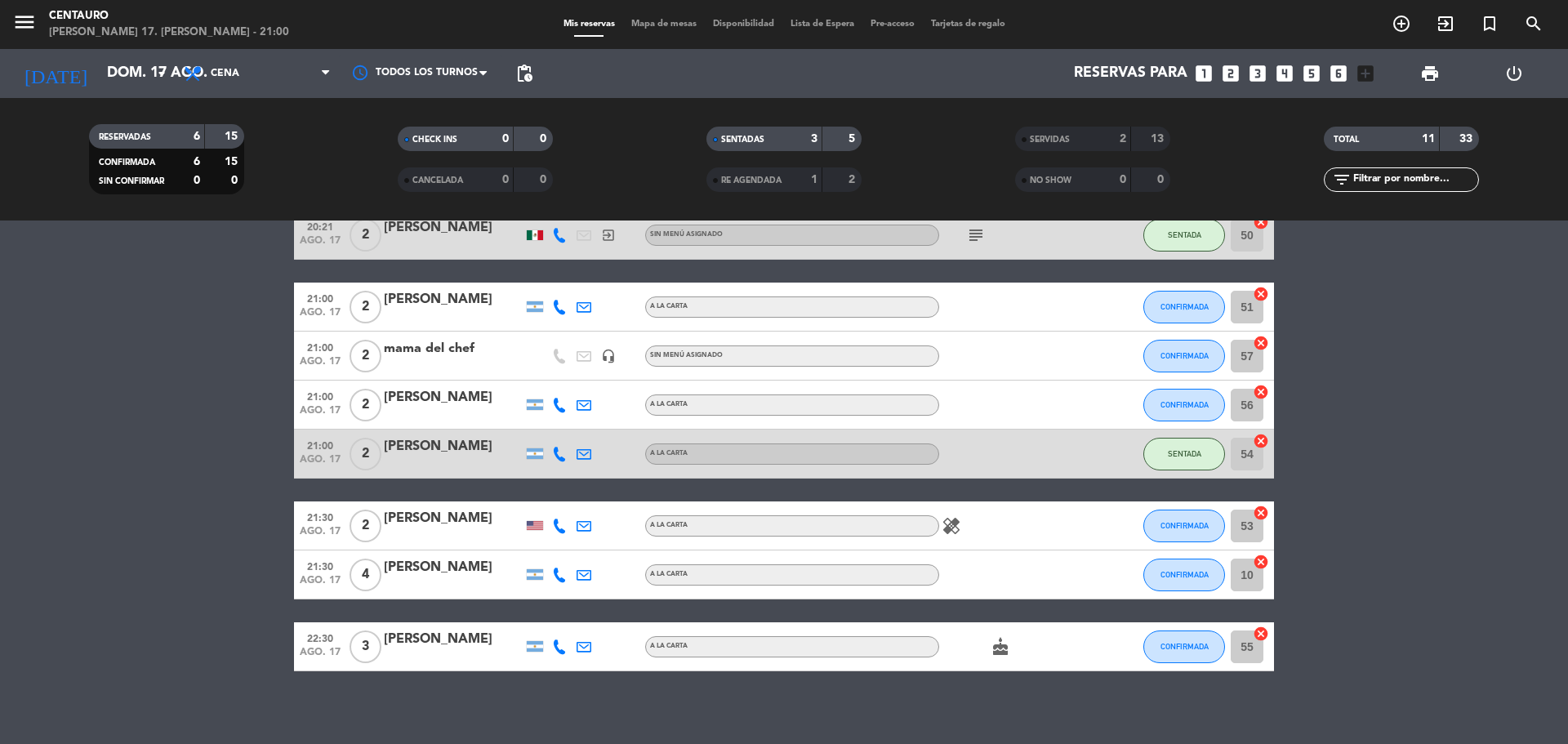
scroll to position [164, 0]
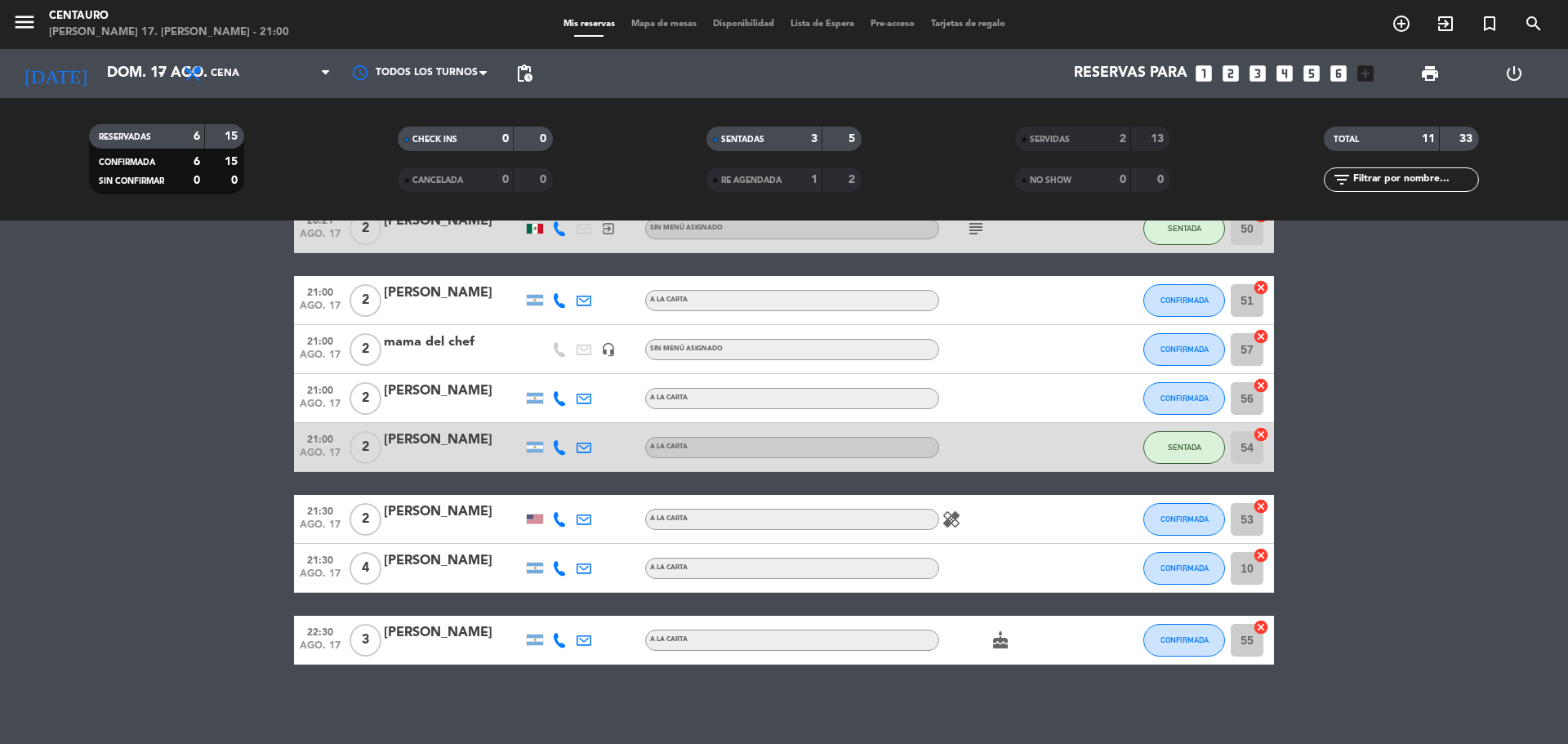
drag, startPoint x: 1025, startPoint y: 394, endPoint x: 1015, endPoint y: 426, distance: 33.5
click at [1015, 426] on div at bounding box center [1013, 447] width 147 height 48
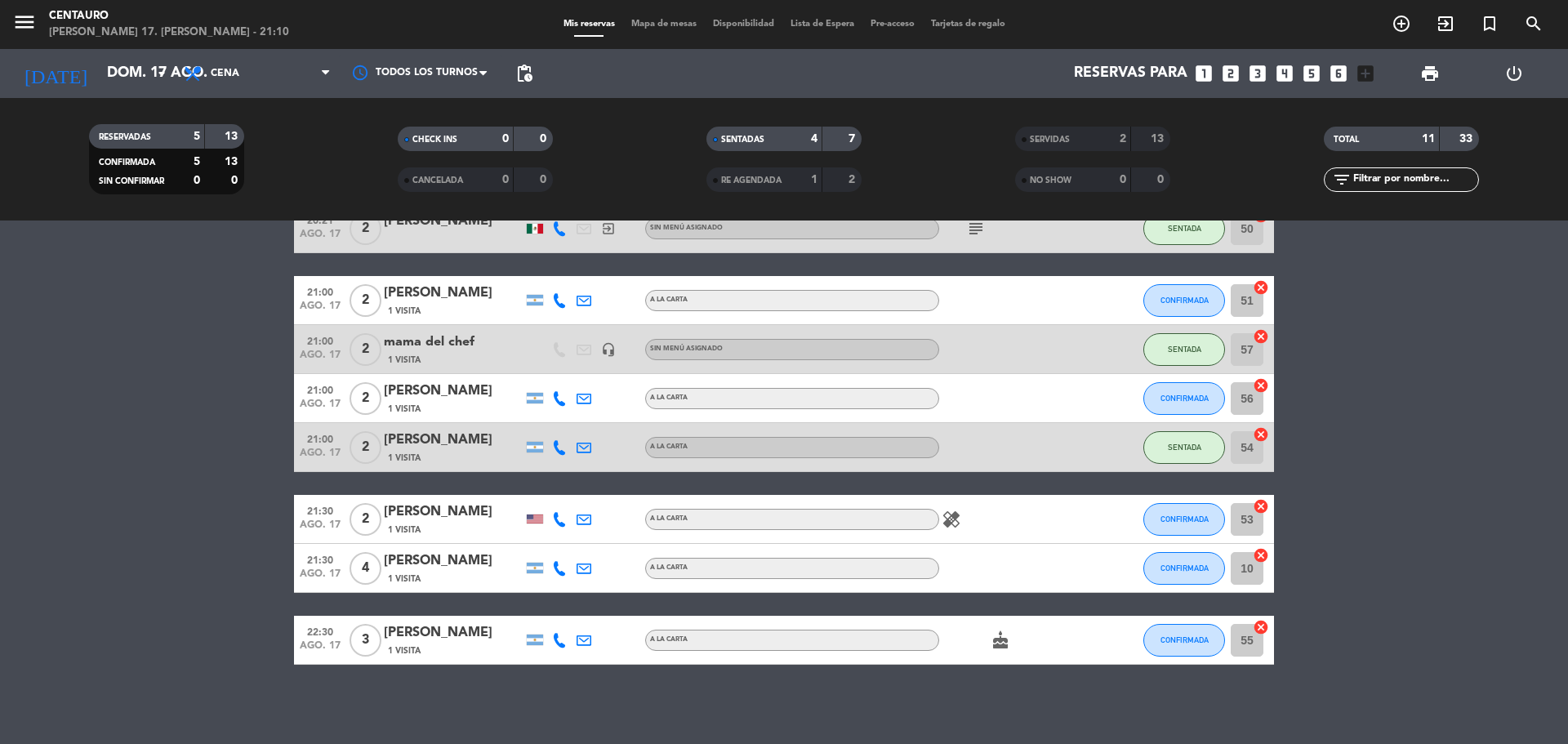
scroll to position [94, 0]
